Goal: Transaction & Acquisition: Purchase product/service

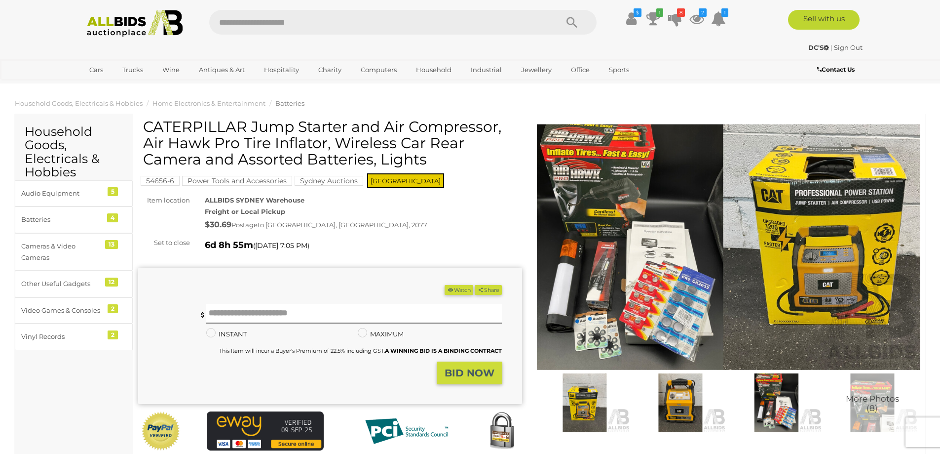
click at [668, 401] on img at bounding box center [680, 402] width 91 height 59
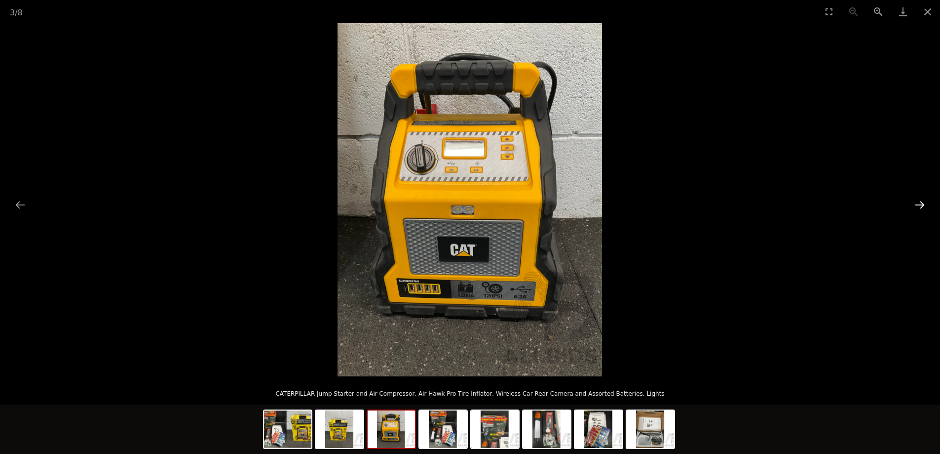
click at [919, 204] on button "Next slide" at bounding box center [920, 204] width 21 height 19
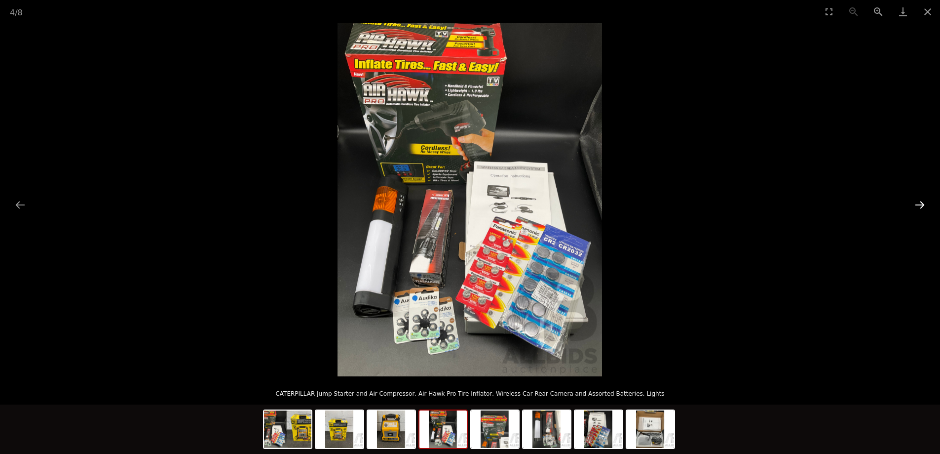
click at [919, 204] on button "Next slide" at bounding box center [920, 204] width 21 height 19
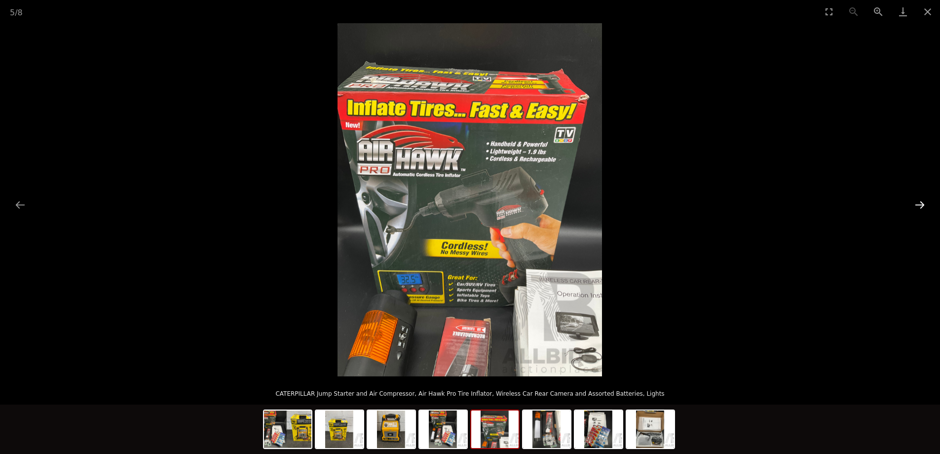
click at [919, 204] on button "Next slide" at bounding box center [920, 204] width 21 height 19
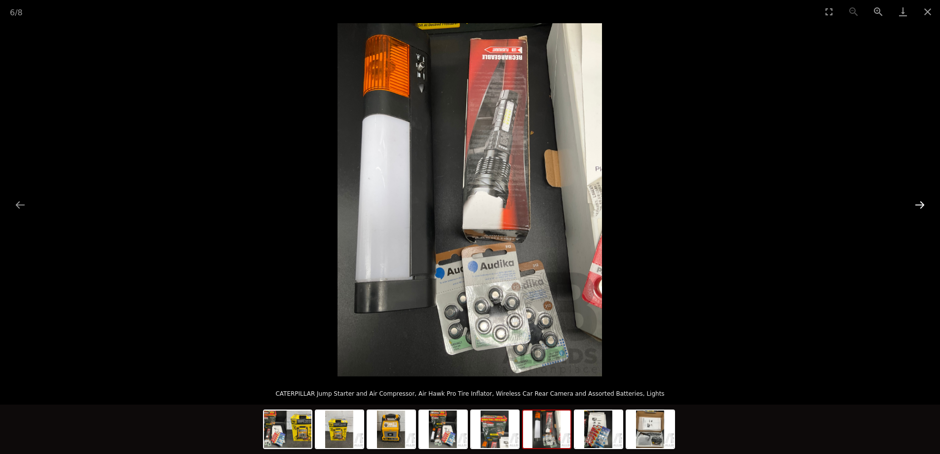
click at [919, 204] on button "Next slide" at bounding box center [920, 204] width 21 height 19
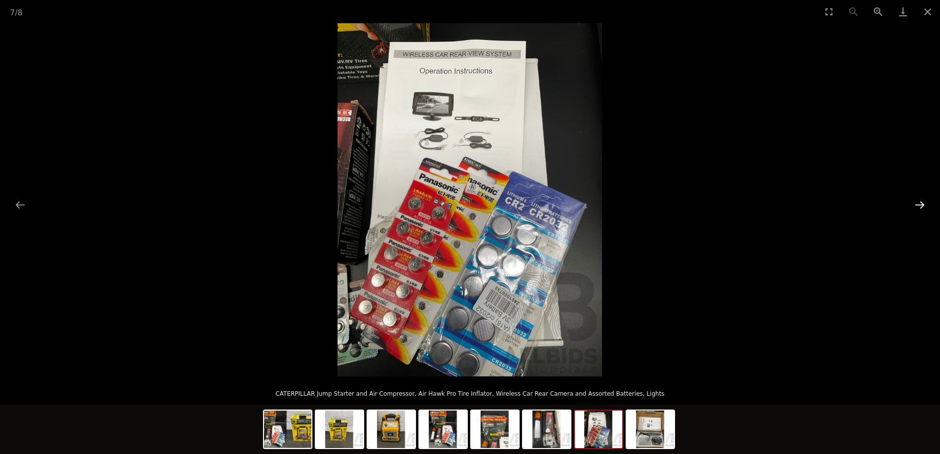
click at [919, 204] on button "Next slide" at bounding box center [920, 204] width 21 height 19
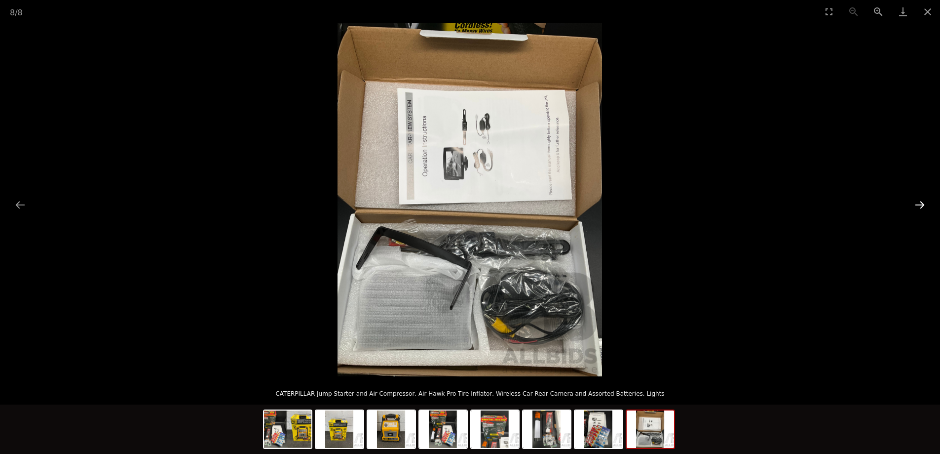
click at [919, 204] on button "Next slide" at bounding box center [920, 204] width 21 height 19
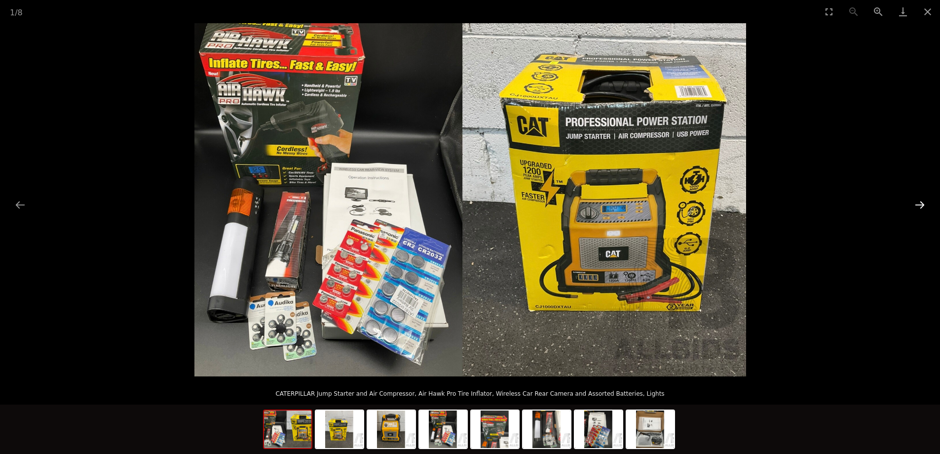
click at [919, 204] on button "Next slide" at bounding box center [920, 204] width 21 height 19
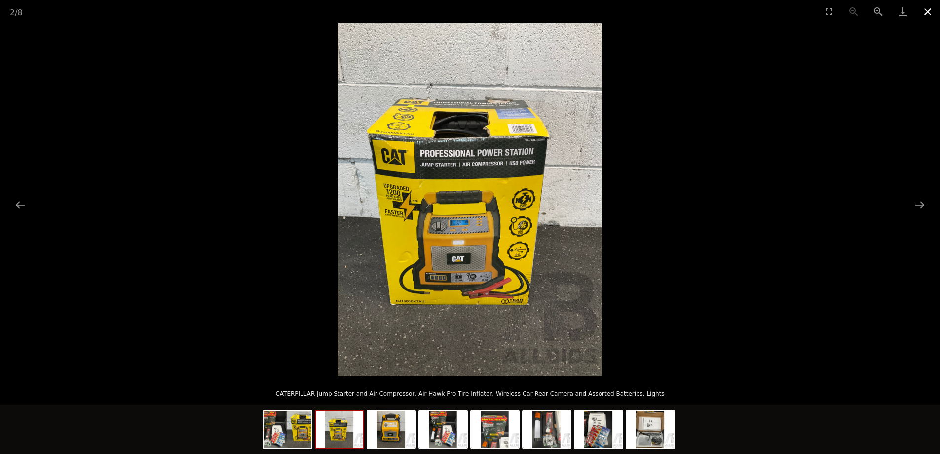
click at [928, 12] on button "Close gallery" at bounding box center [928, 11] width 25 height 23
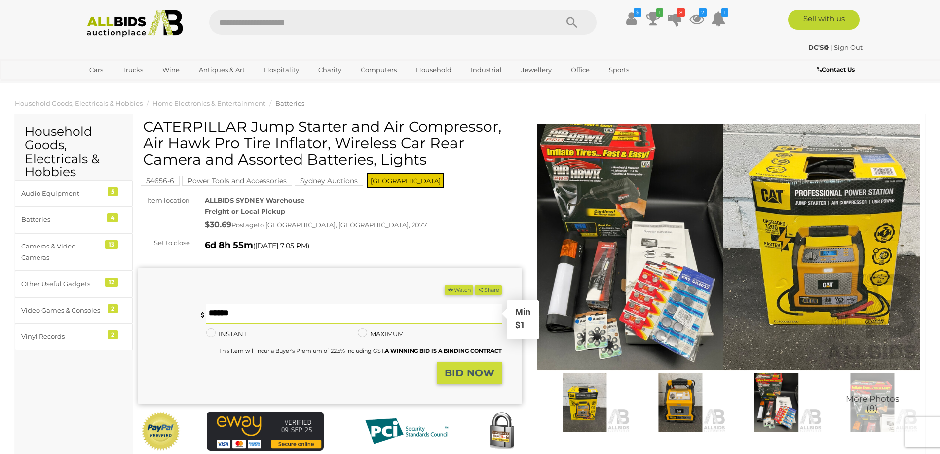
click at [271, 314] on input "text" at bounding box center [354, 314] width 296 height 20
type input "**"
click at [484, 374] on strong "BID NOW" at bounding box center [470, 373] width 50 height 12
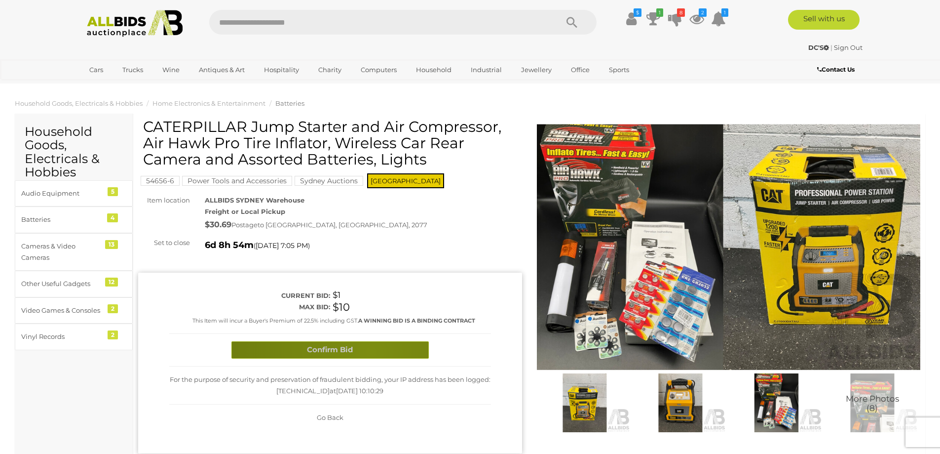
click at [371, 351] on button "Confirm Bid" at bounding box center [330, 349] width 197 height 17
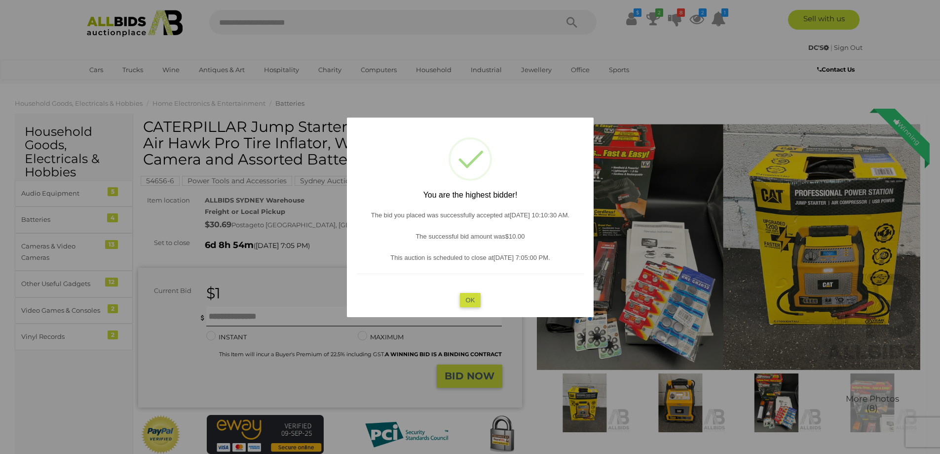
click at [469, 299] on button "OK" at bounding box center [470, 299] width 21 height 14
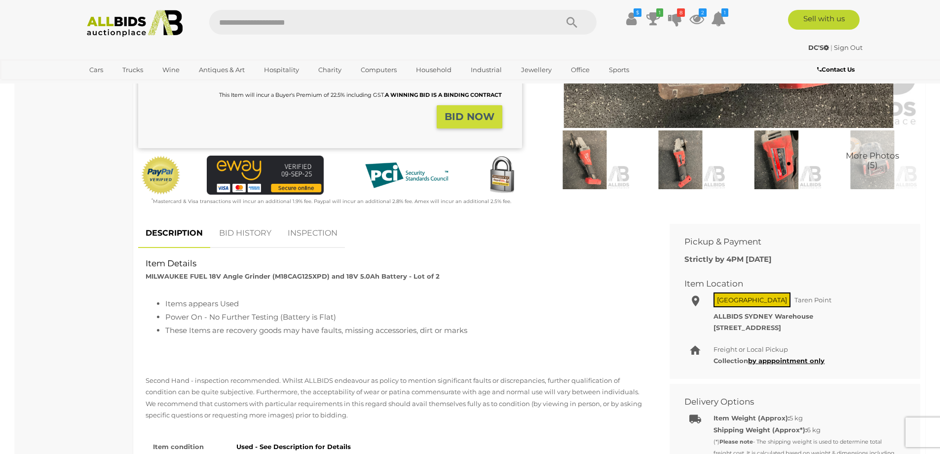
scroll to position [247, 0]
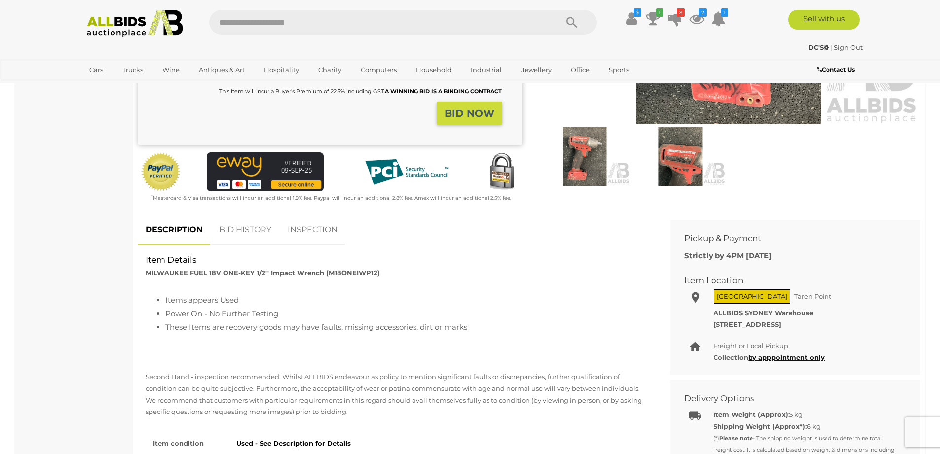
scroll to position [247, 0]
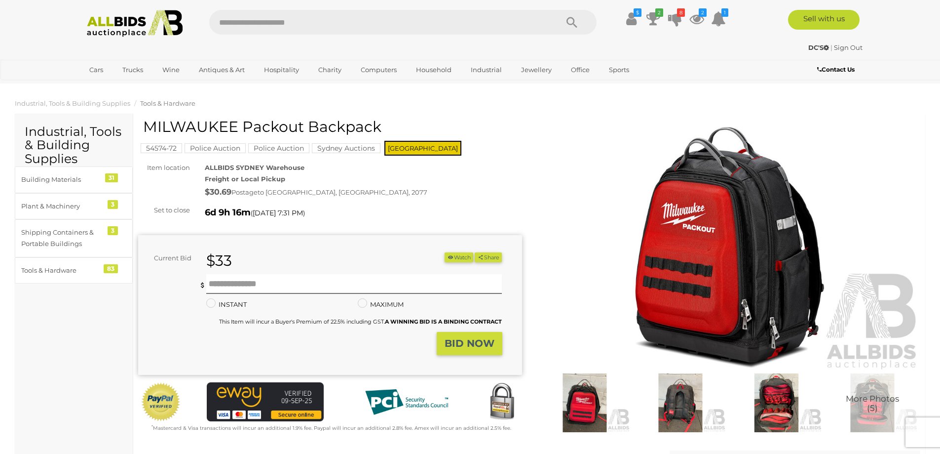
click at [687, 397] on img at bounding box center [680, 402] width 91 height 59
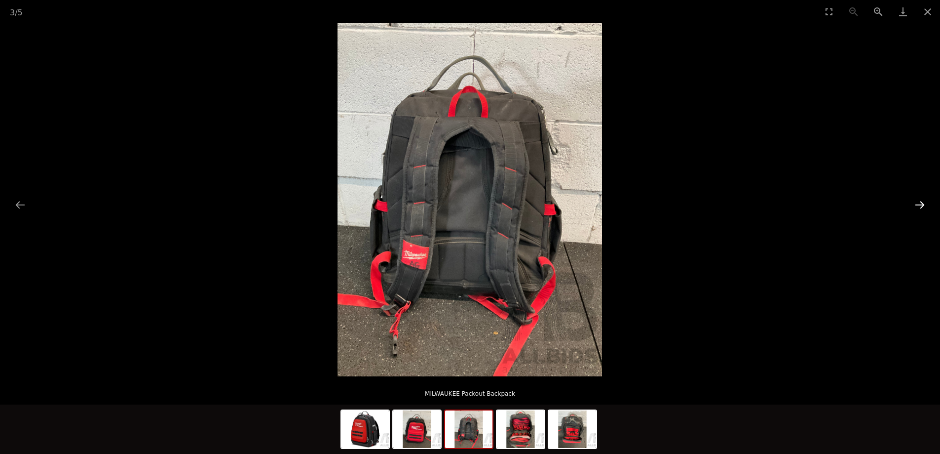
click at [917, 202] on button "Next slide" at bounding box center [920, 204] width 21 height 19
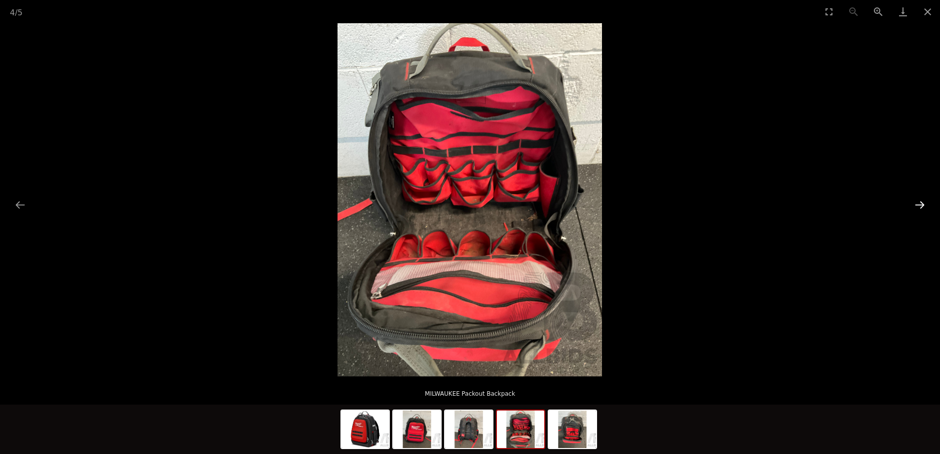
click at [917, 202] on button "Next slide" at bounding box center [920, 204] width 21 height 19
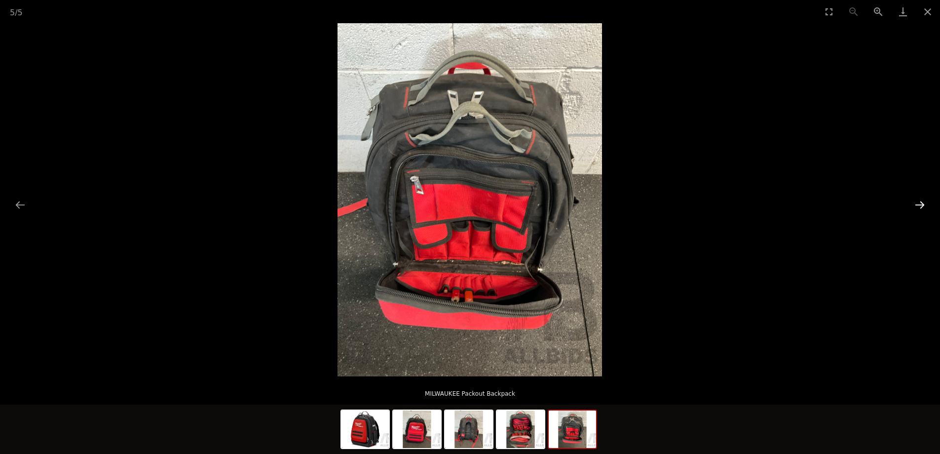
click at [917, 202] on button "Next slide" at bounding box center [920, 204] width 21 height 19
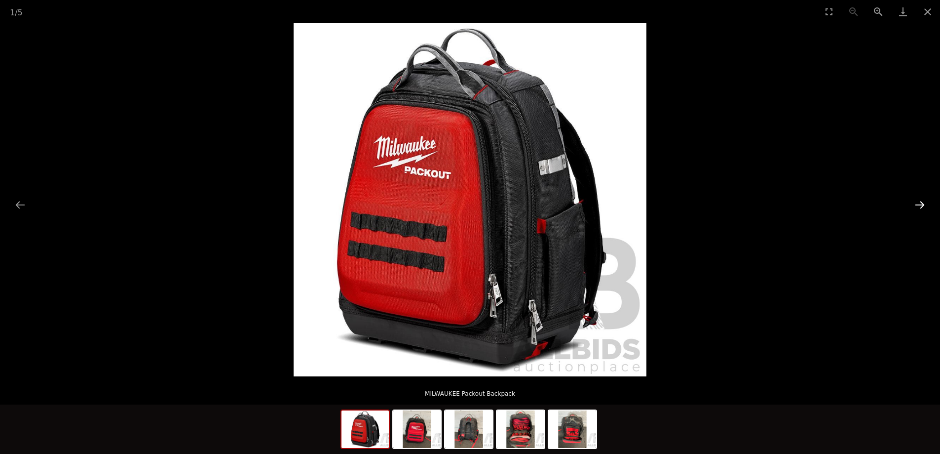
click at [917, 202] on button "Next slide" at bounding box center [920, 204] width 21 height 19
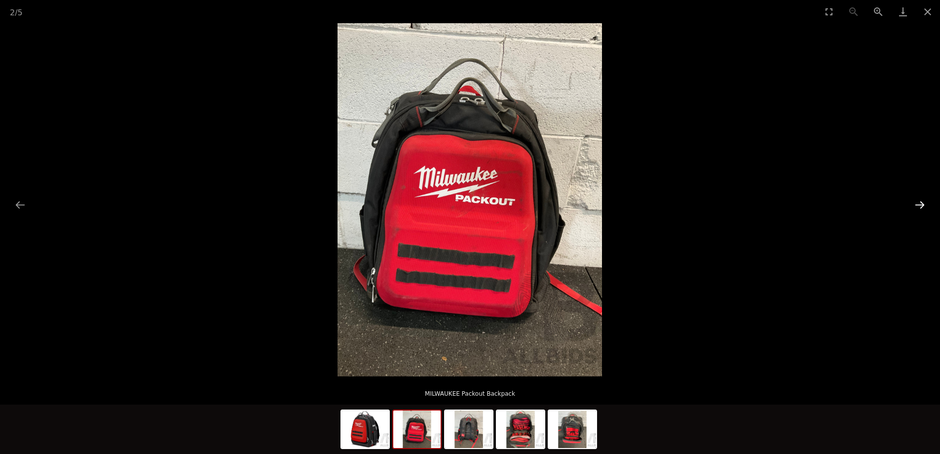
click at [917, 202] on button "Next slide" at bounding box center [920, 204] width 21 height 19
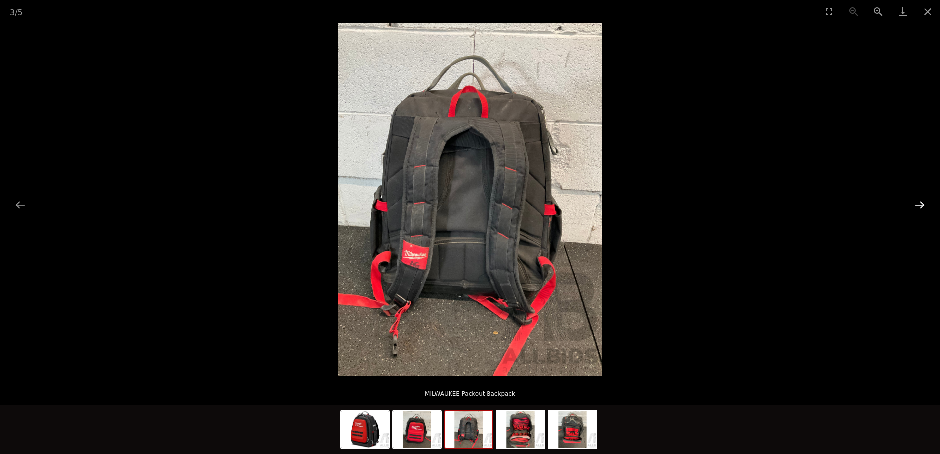
click at [917, 202] on button "Next slide" at bounding box center [920, 204] width 21 height 19
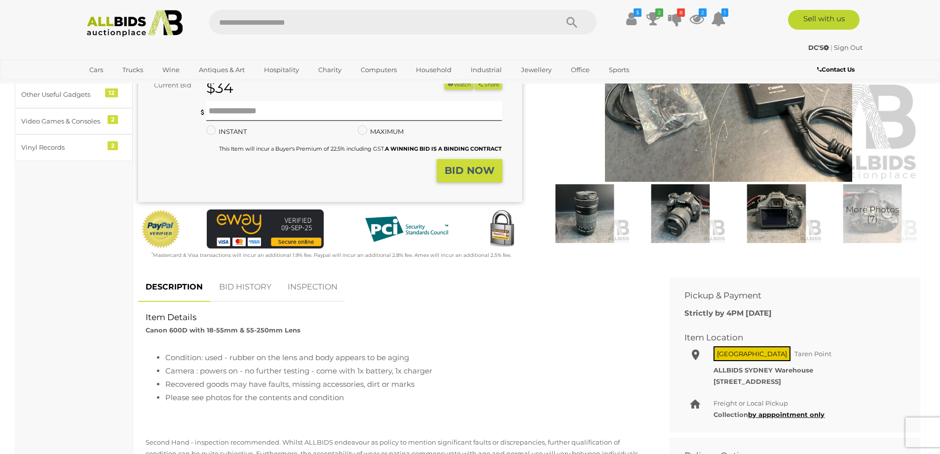
scroll to position [99, 0]
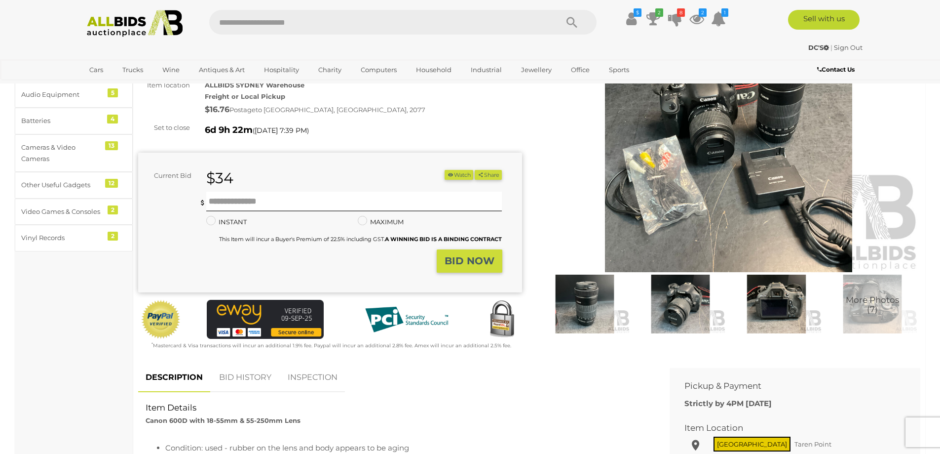
click at [722, 187] on img at bounding box center [729, 148] width 384 height 247
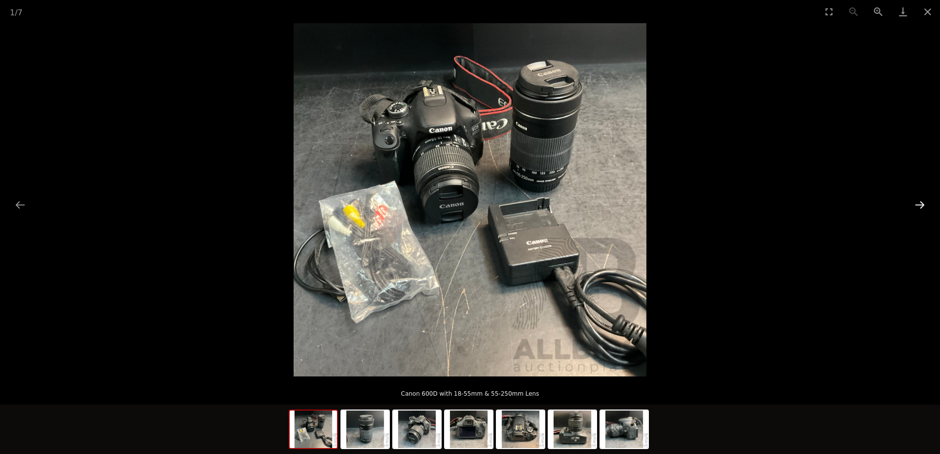
click at [920, 207] on button "Next slide" at bounding box center [920, 204] width 21 height 19
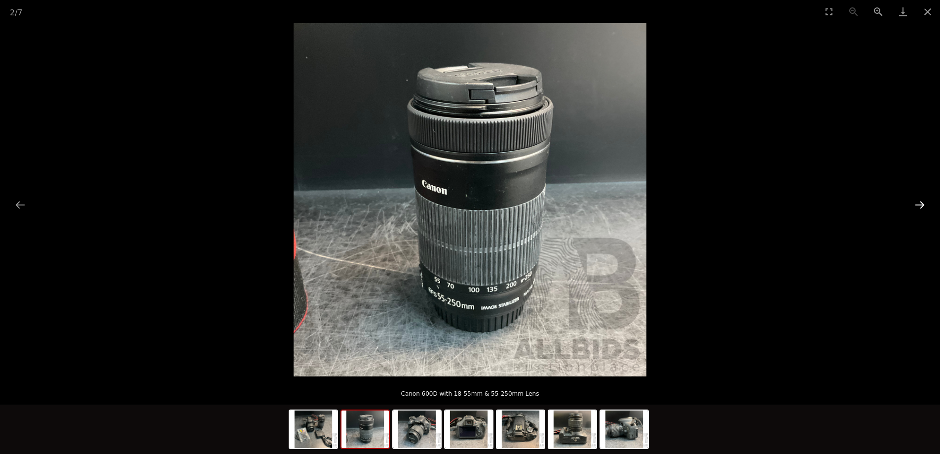
click at [920, 207] on button "Next slide" at bounding box center [920, 204] width 21 height 19
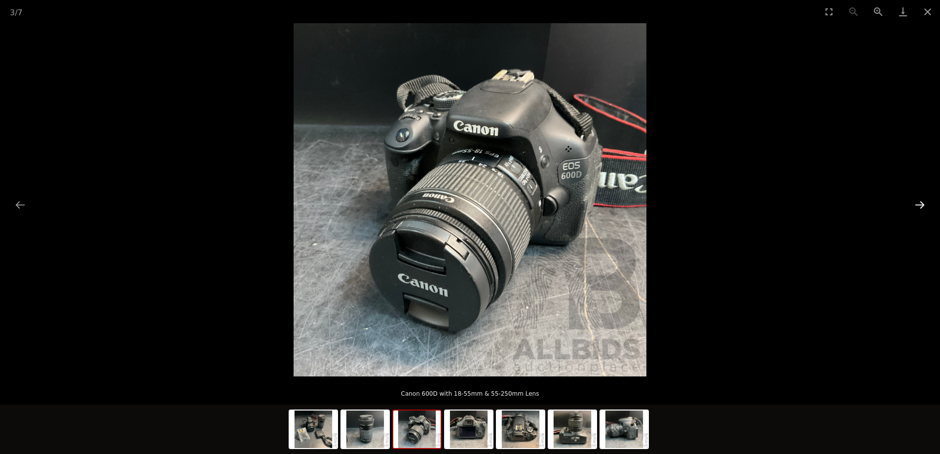
click at [920, 207] on button "Next slide" at bounding box center [920, 204] width 21 height 19
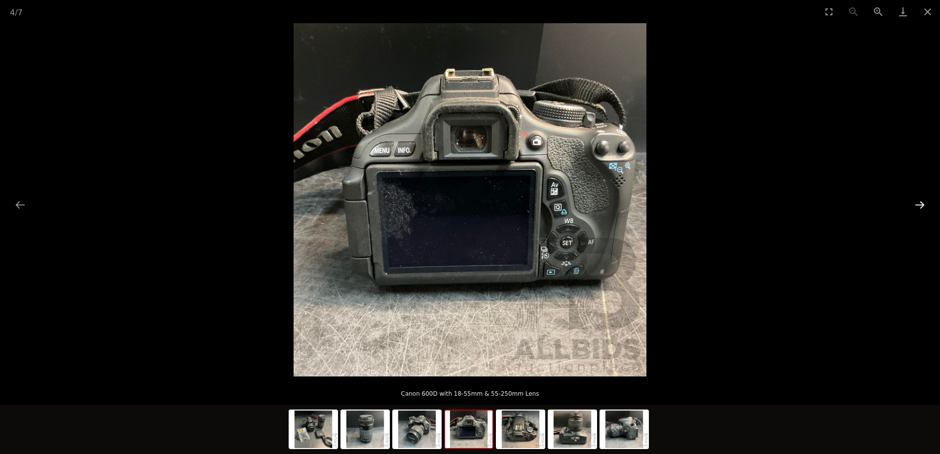
click at [920, 207] on button "Next slide" at bounding box center [920, 204] width 21 height 19
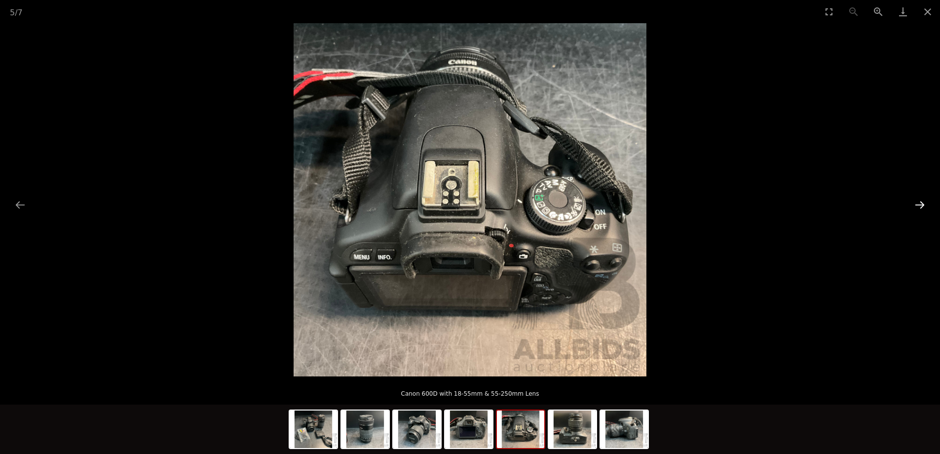
click at [920, 207] on button "Next slide" at bounding box center [920, 204] width 21 height 19
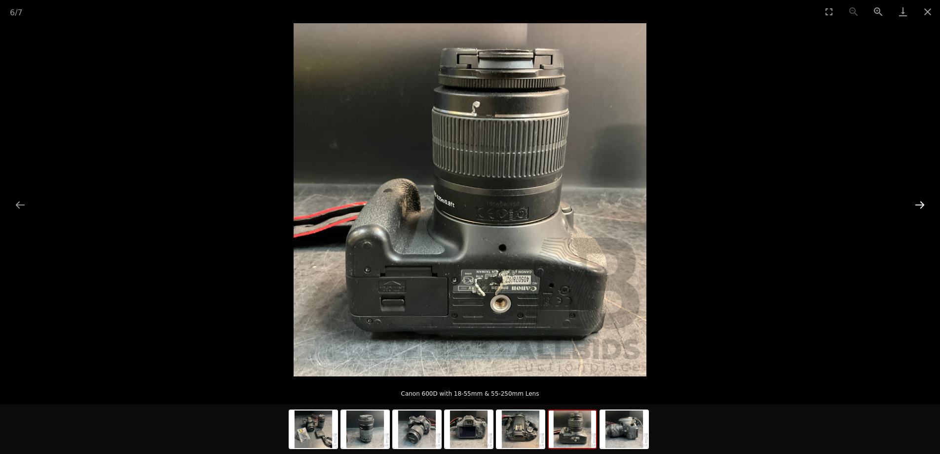
click at [920, 207] on button "Next slide" at bounding box center [920, 204] width 21 height 19
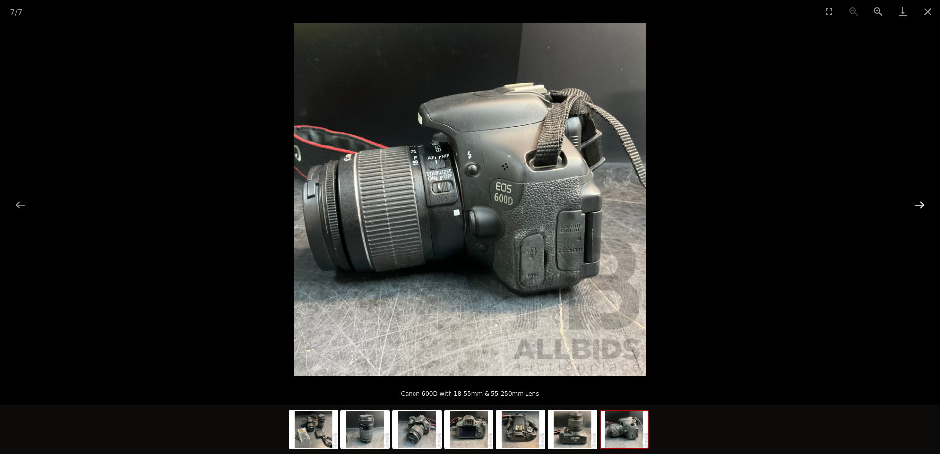
click at [920, 207] on button "Next slide" at bounding box center [920, 204] width 21 height 19
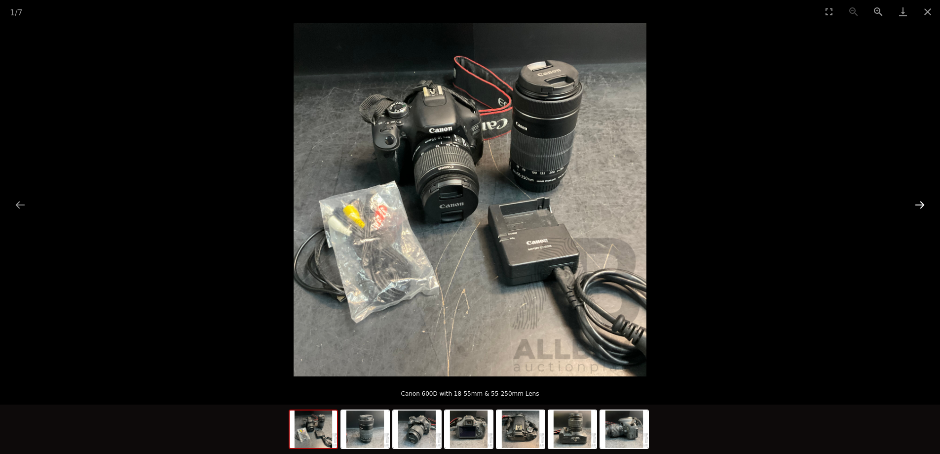
click at [920, 207] on button "Next slide" at bounding box center [920, 204] width 21 height 19
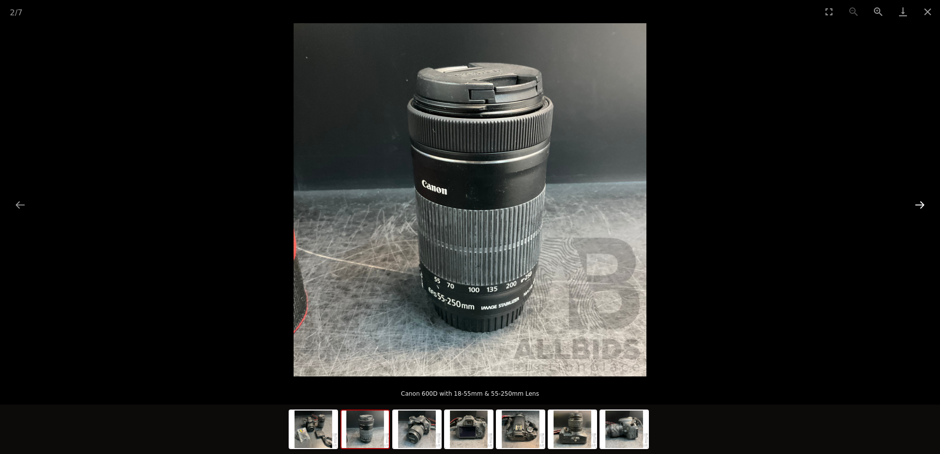
click at [920, 207] on button "Next slide" at bounding box center [920, 204] width 21 height 19
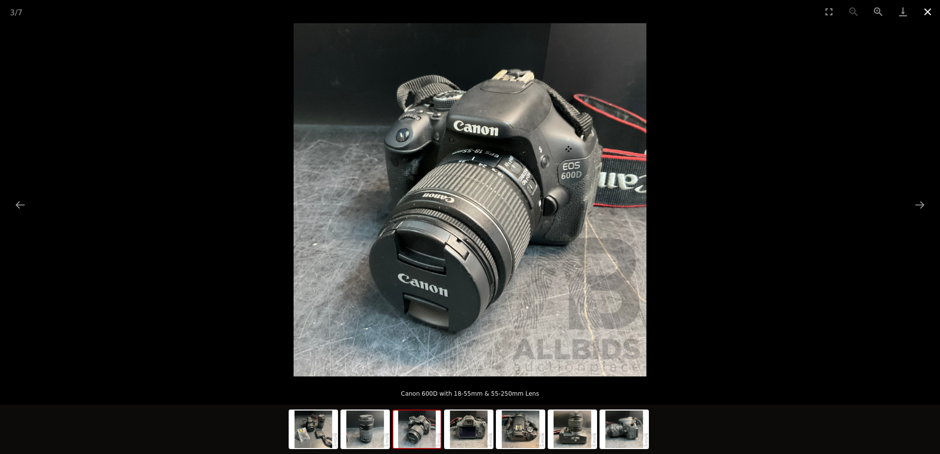
click at [927, 10] on button "Close gallery" at bounding box center [928, 11] width 25 height 23
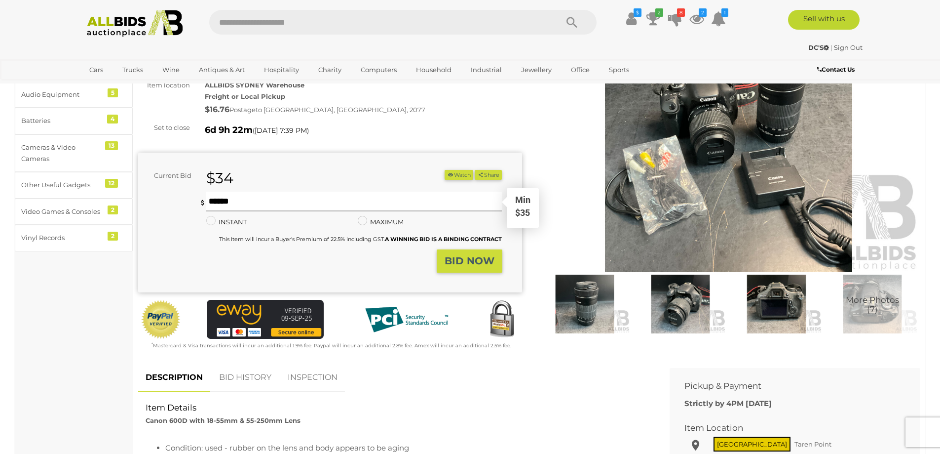
click at [263, 196] on input "text" at bounding box center [354, 202] width 296 height 20
type input "**"
click at [466, 254] on button "BID NOW" at bounding box center [470, 260] width 66 height 23
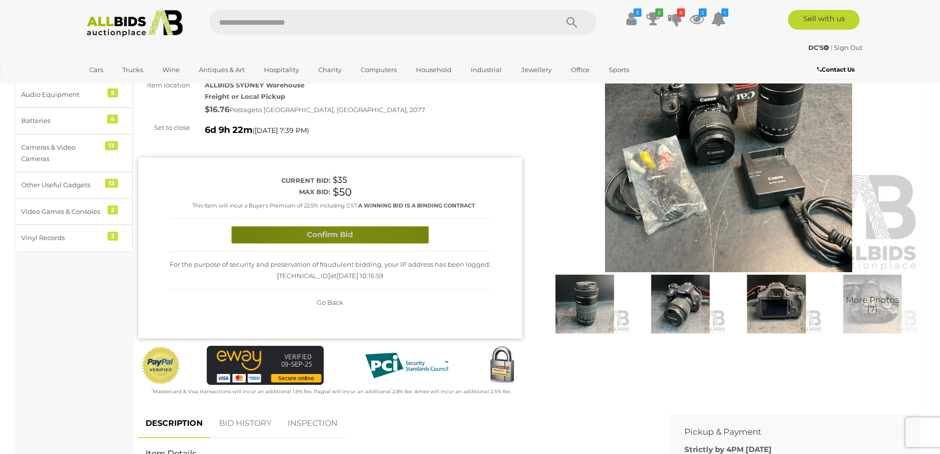
click at [344, 235] on button "Confirm Bid" at bounding box center [330, 234] width 197 height 17
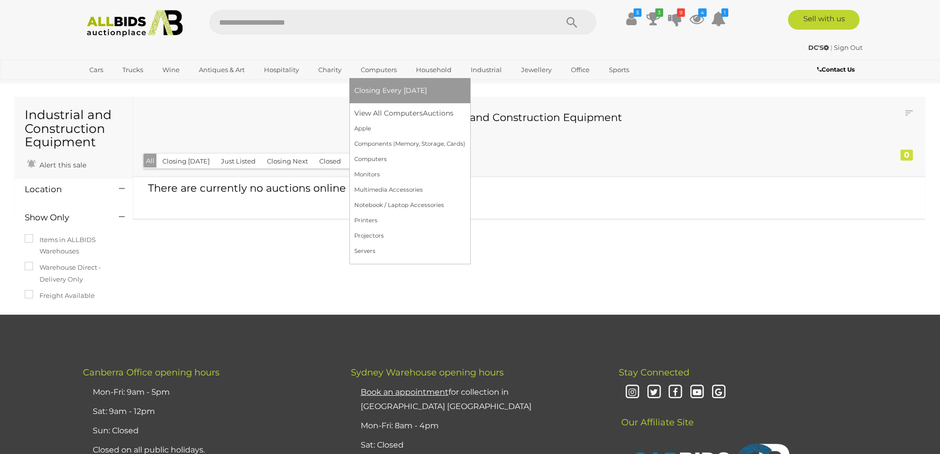
click at [368, 67] on link "Computers" at bounding box center [378, 70] width 49 height 16
click at [385, 111] on link "View All Computers Auctions" at bounding box center [409, 113] width 111 height 15
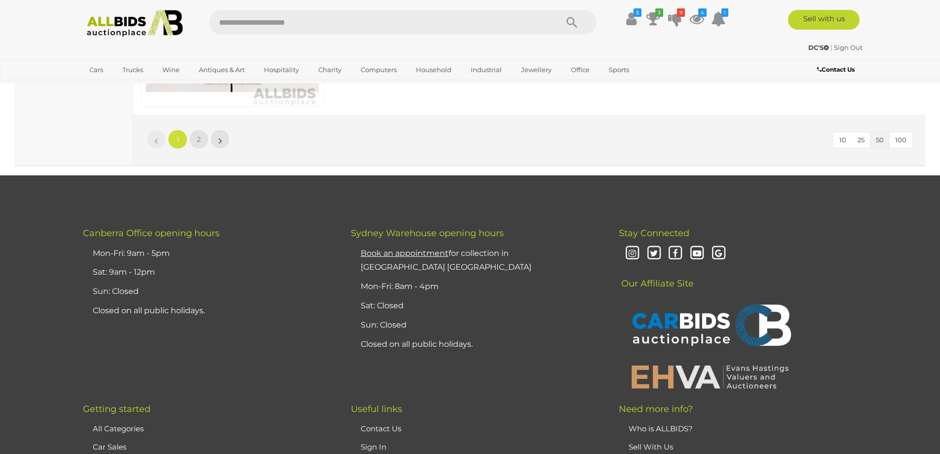
scroll to position [9477, 0]
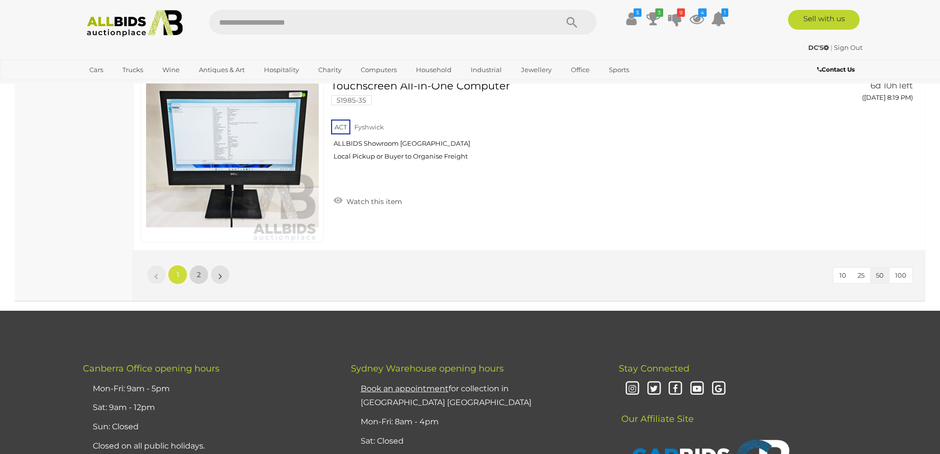
click at [201, 272] on link "2" at bounding box center [199, 275] width 20 height 20
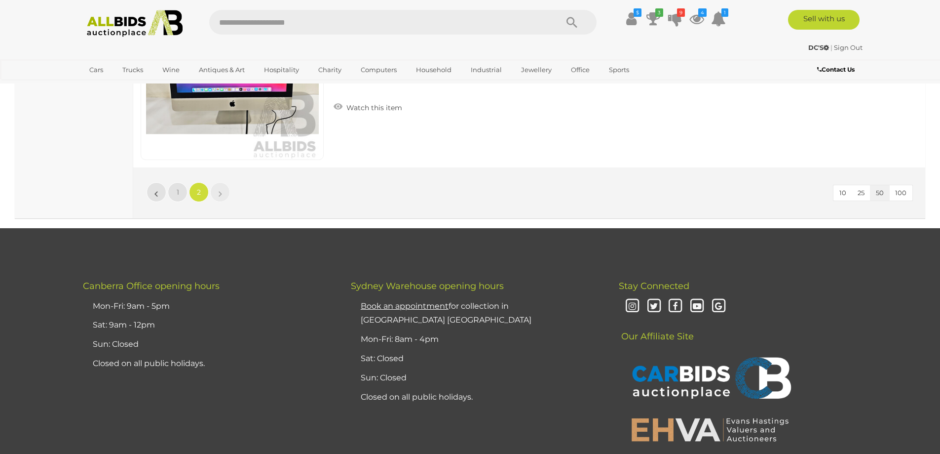
scroll to position [5013, 0]
